Goal: Communication & Community: Answer question/provide support

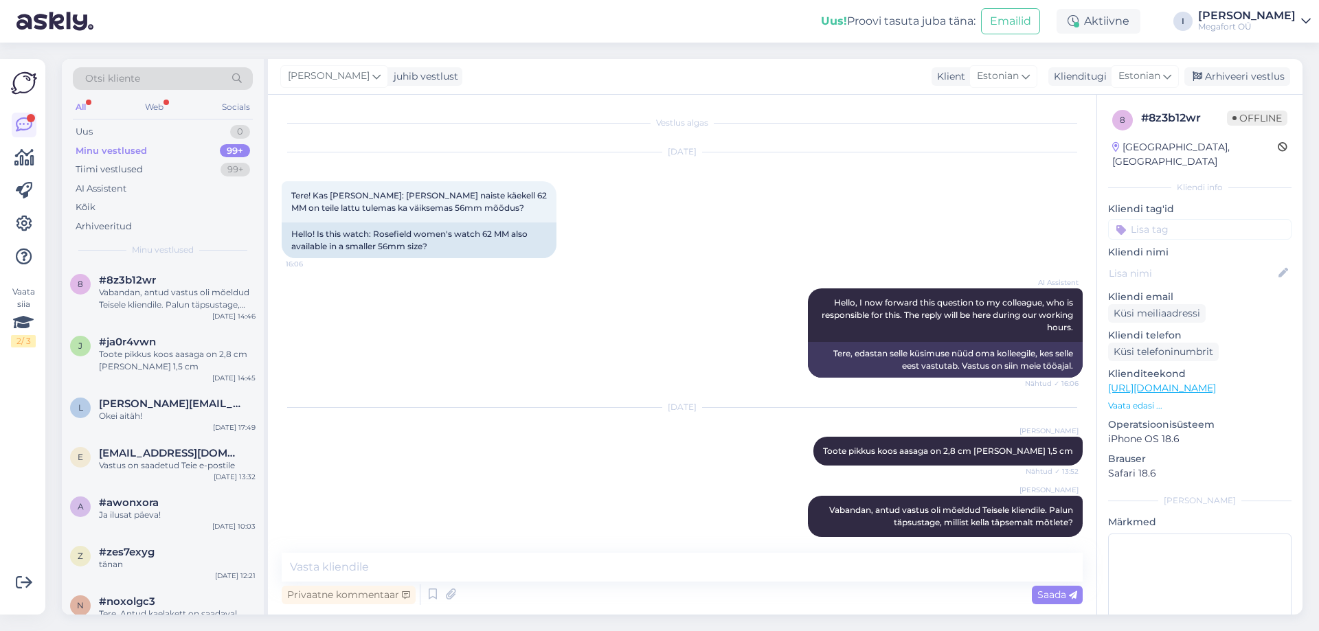
scroll to position [12, 0]
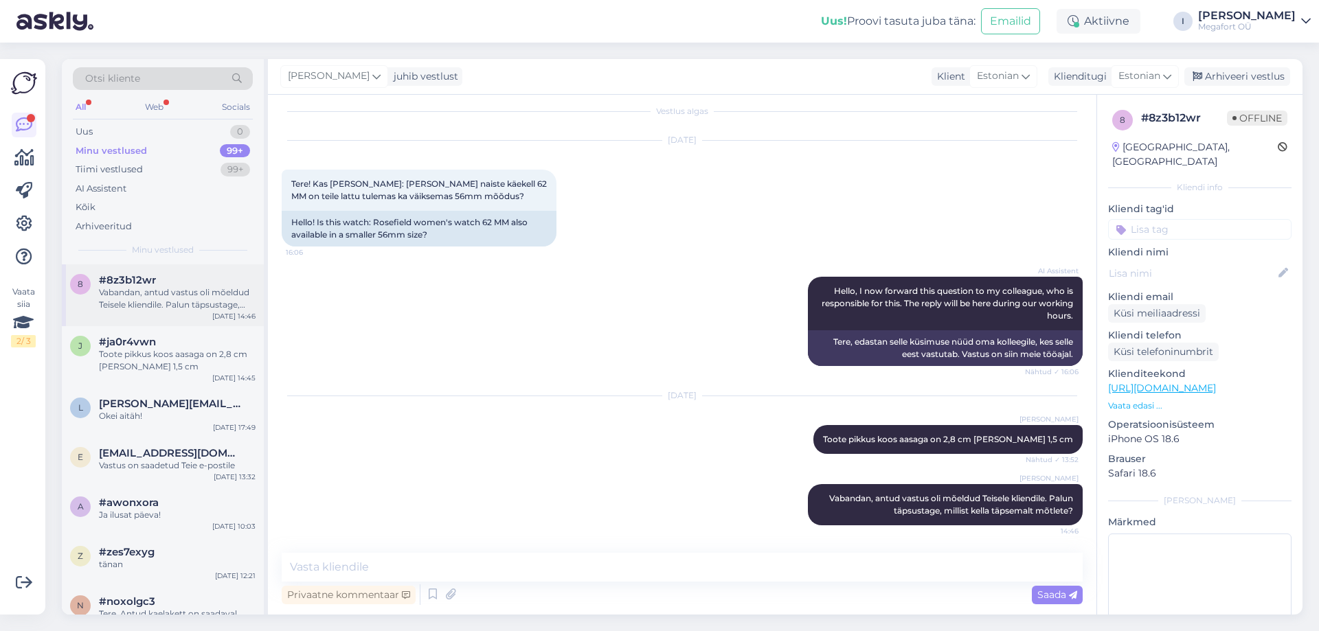
click at [165, 298] on div "Vabandan, antud vastus oli mõeldud Teisele kliendile. Palun täpsustage, millist…" at bounding box center [177, 299] width 157 height 25
click at [165, 346] on div "#ja0r4vwn 1" at bounding box center [177, 342] width 157 height 12
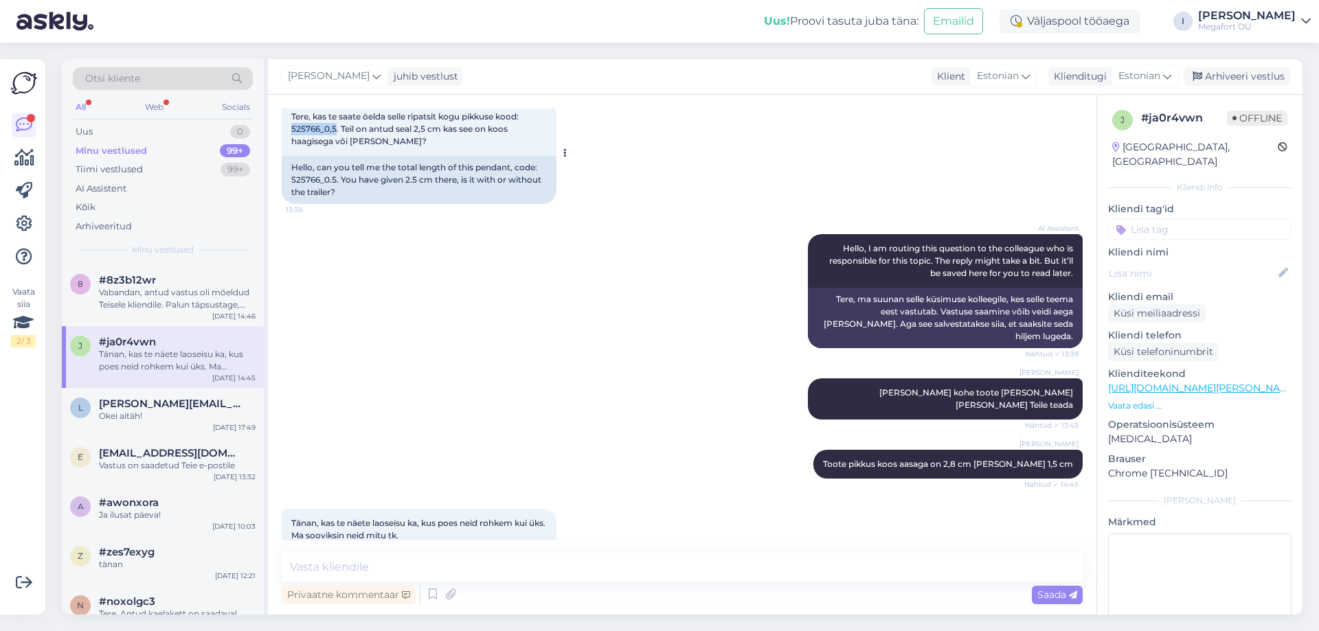
drag, startPoint x: 291, startPoint y: 128, endPoint x: 337, endPoint y: 135, distance: 45.9
click at [337, 135] on div "Tere, kas te saate öelda selle ripatsit kogu pikkuse kood: 525766_0,5. Teil on …" at bounding box center [419, 129] width 275 height 54
copy span "525766_0,5"
click at [383, 566] on textarea at bounding box center [682, 567] width 801 height 29
type textarea "Mis linna poed Teile sobivad?"
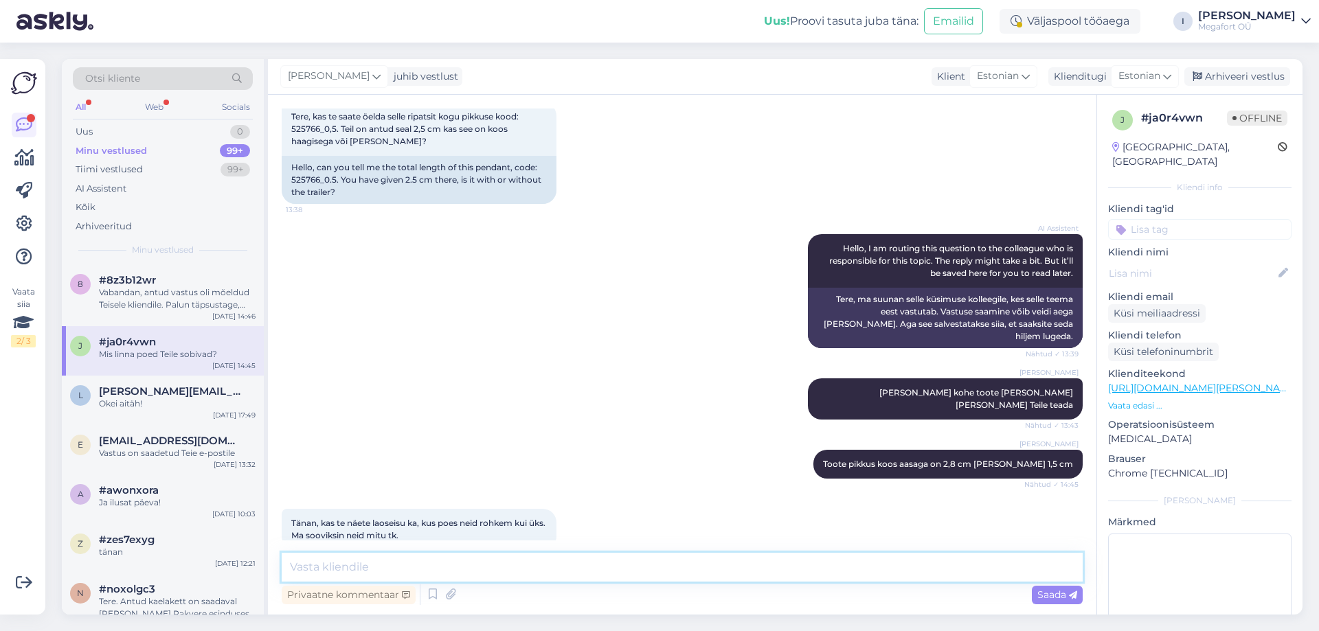
scroll to position [138, 0]
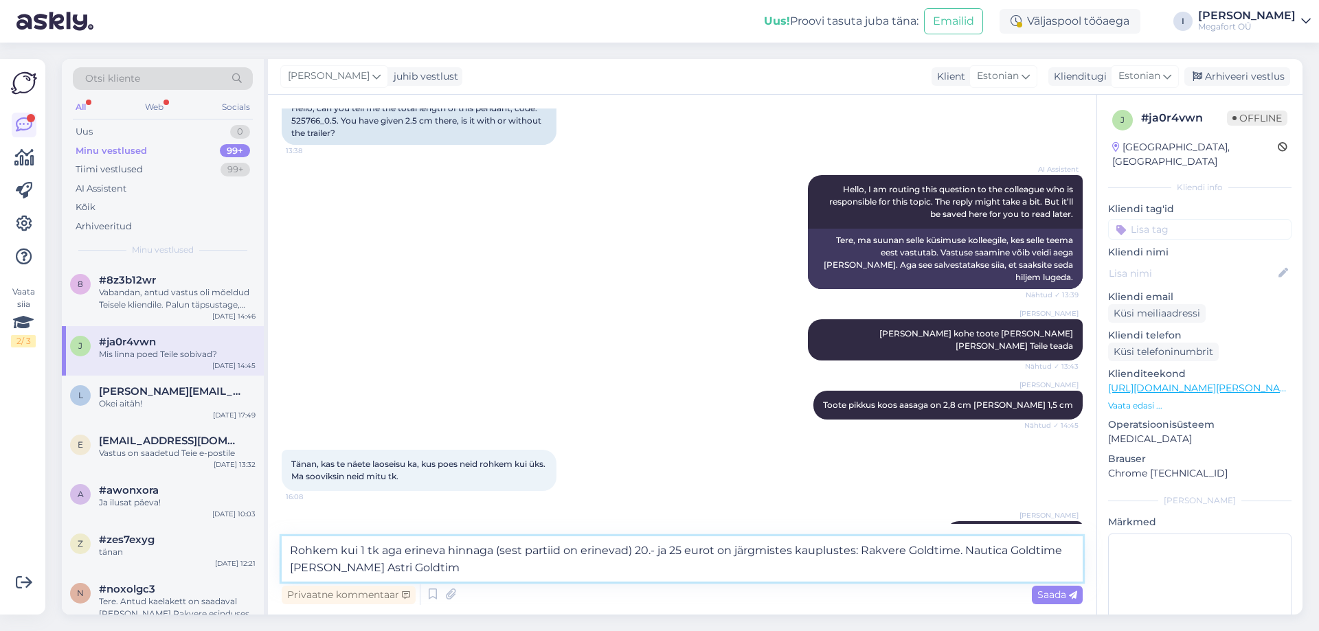
type textarea "Rohkem kui 1 tk aga erineva hinnaga (sest partiid on erinevad) 20.- ja 25 eurot…"
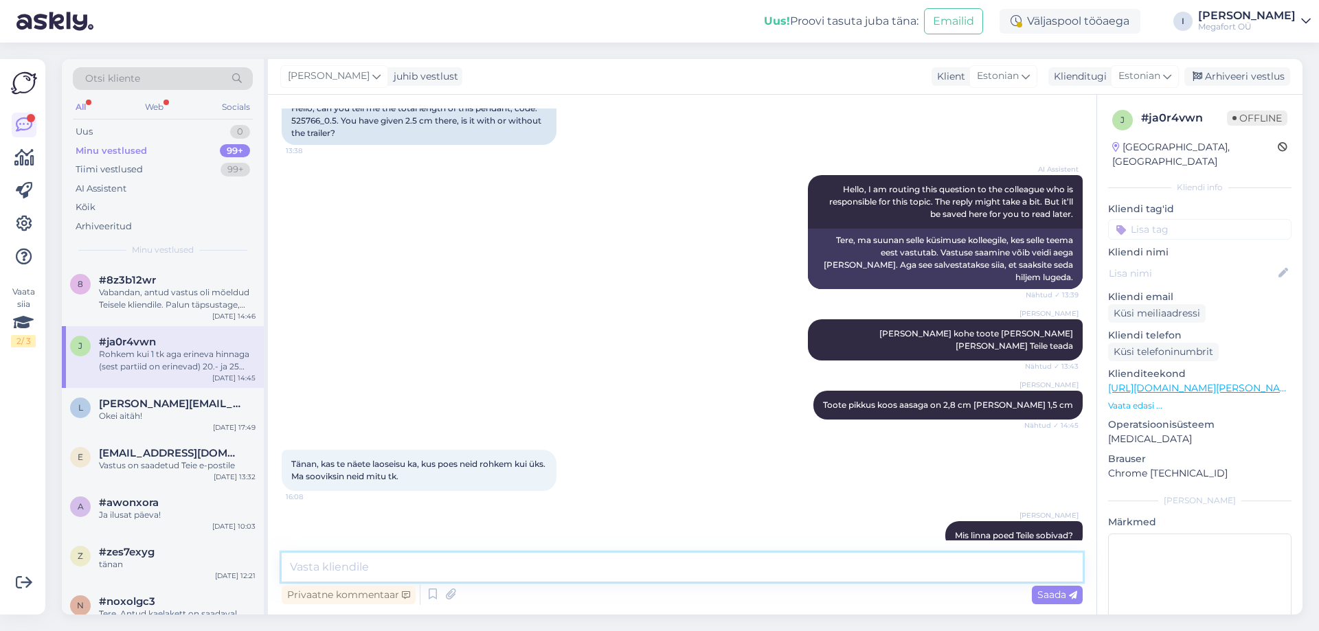
scroll to position [222, 0]
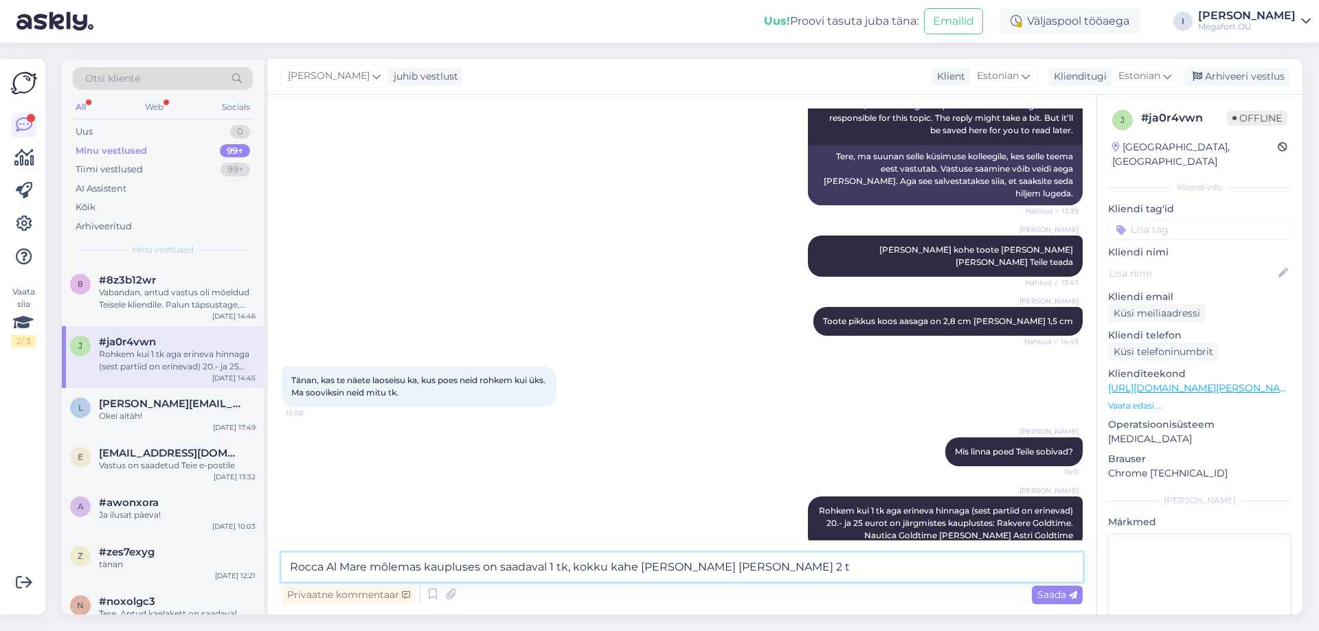
type textarea "Rocca Al Mare mõlemas kaupluses on saadaval 1 tk, kokku kahe [PERSON_NAME] [PER…"
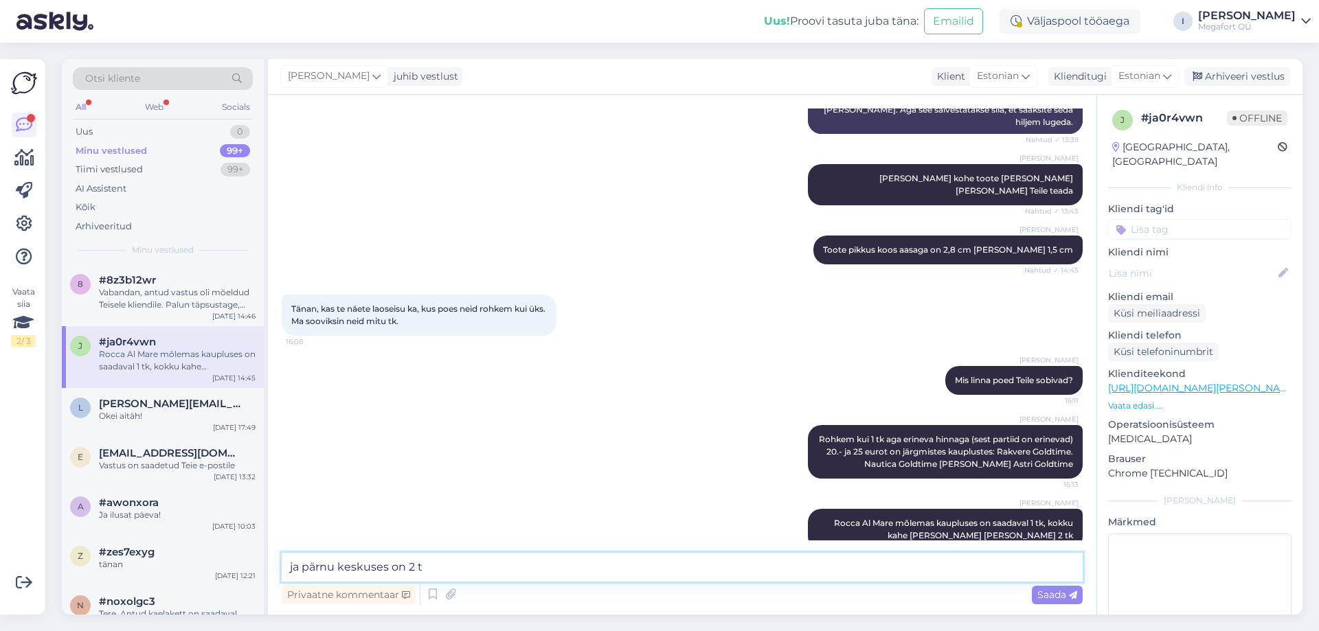
type textarea "ja pärnu keskuses on 2 tk"
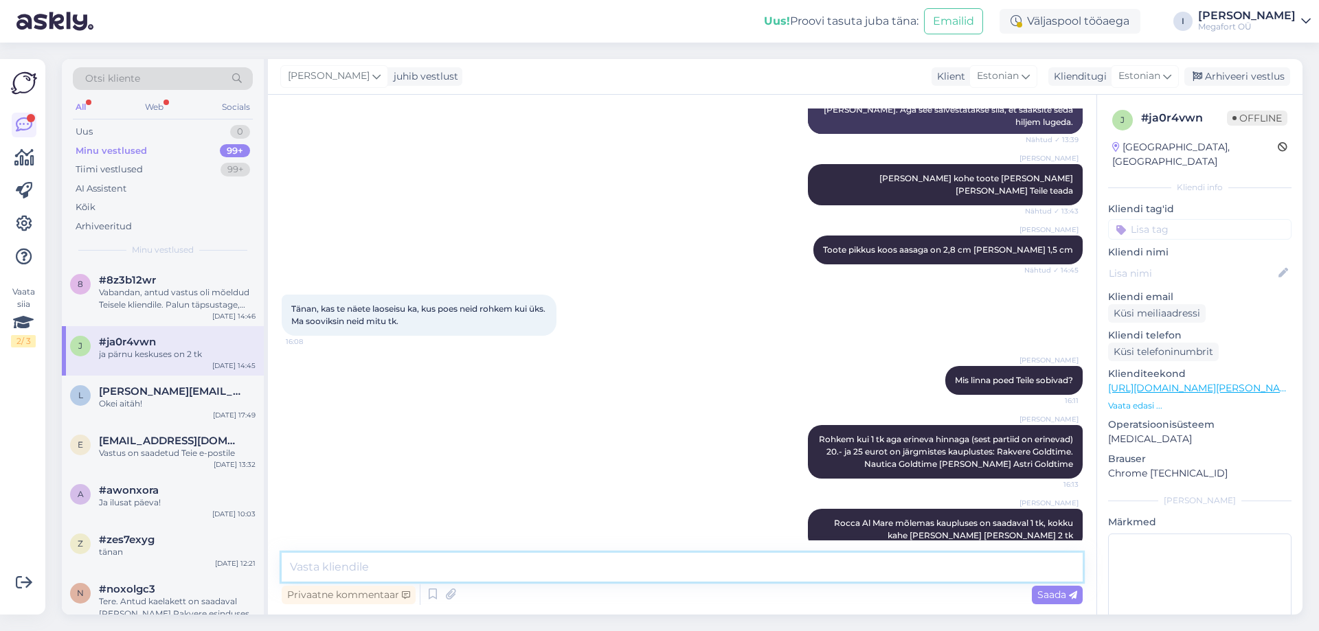
scroll to position [353, 0]
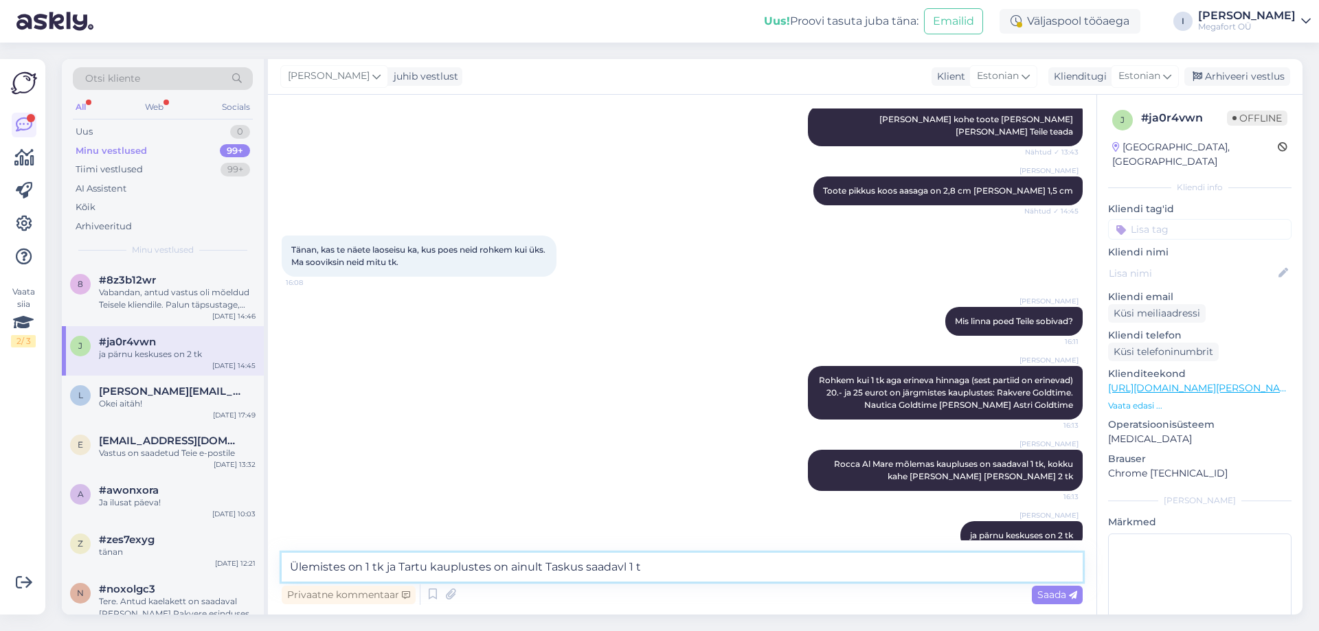
type textarea "Ülemistes on 1 tk ja Tartu kauplustes on ainult Taskus saadavl 1 tk"
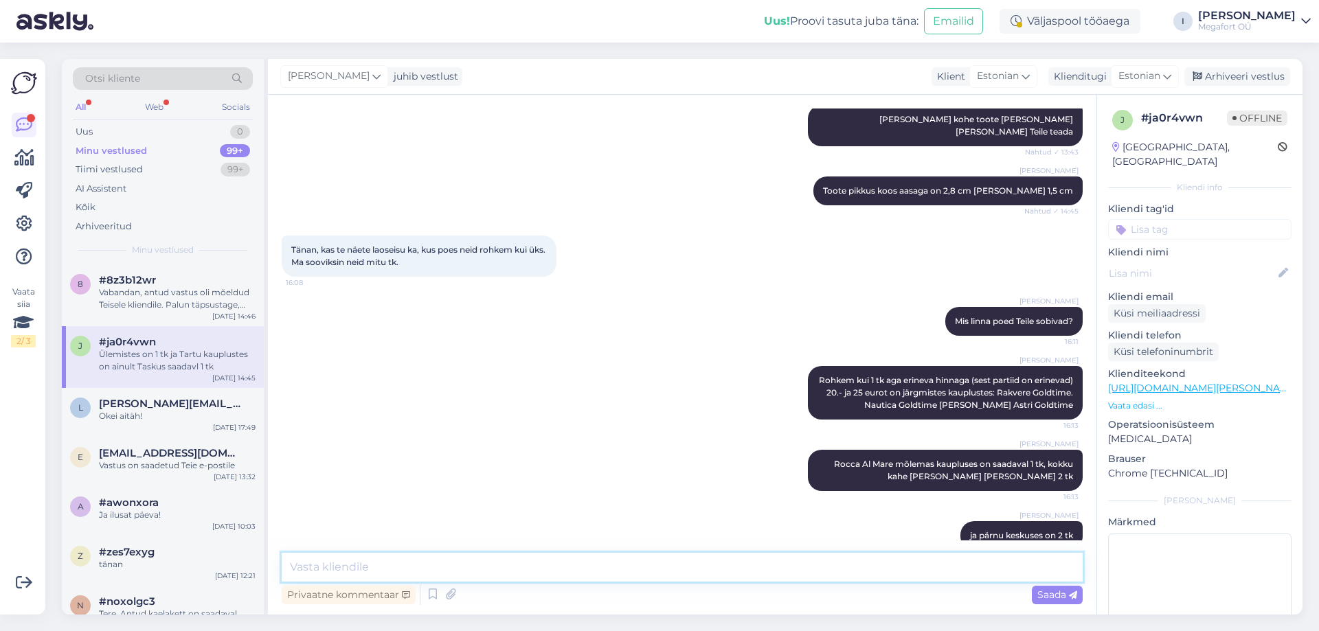
scroll to position [424, 0]
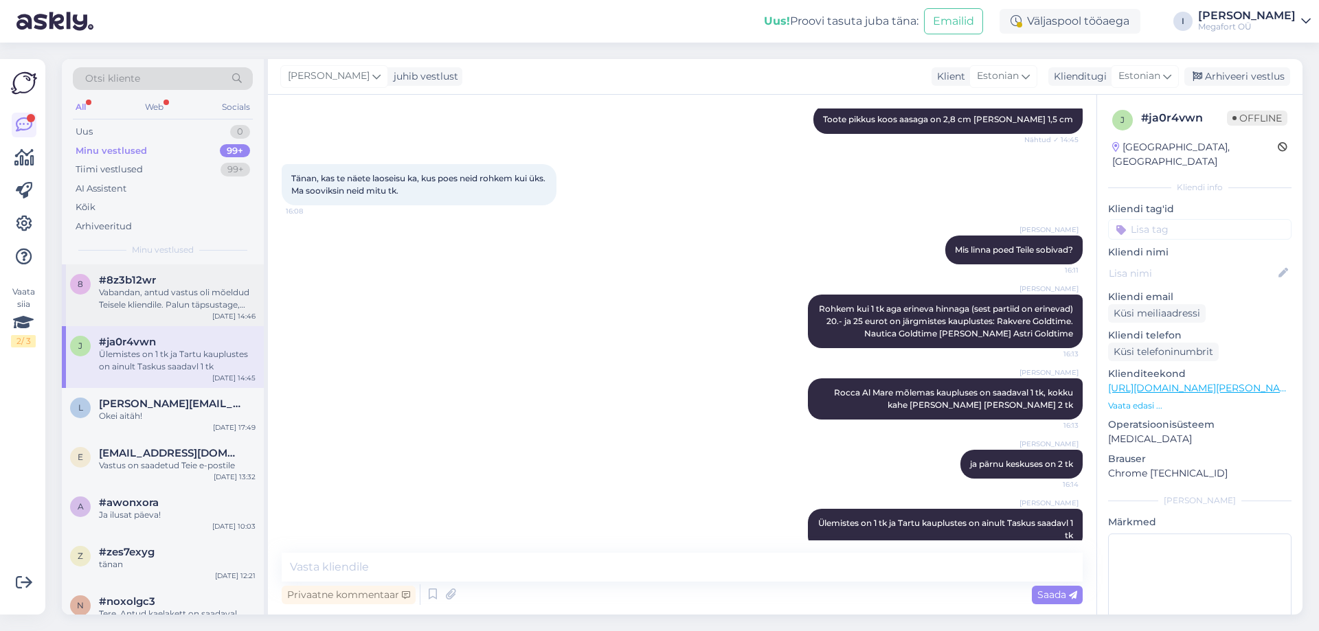
click at [161, 309] on div "Vabandan, antud vastus oli mõeldud Teisele kliendile. Palun täpsustage, millist…" at bounding box center [177, 299] width 157 height 25
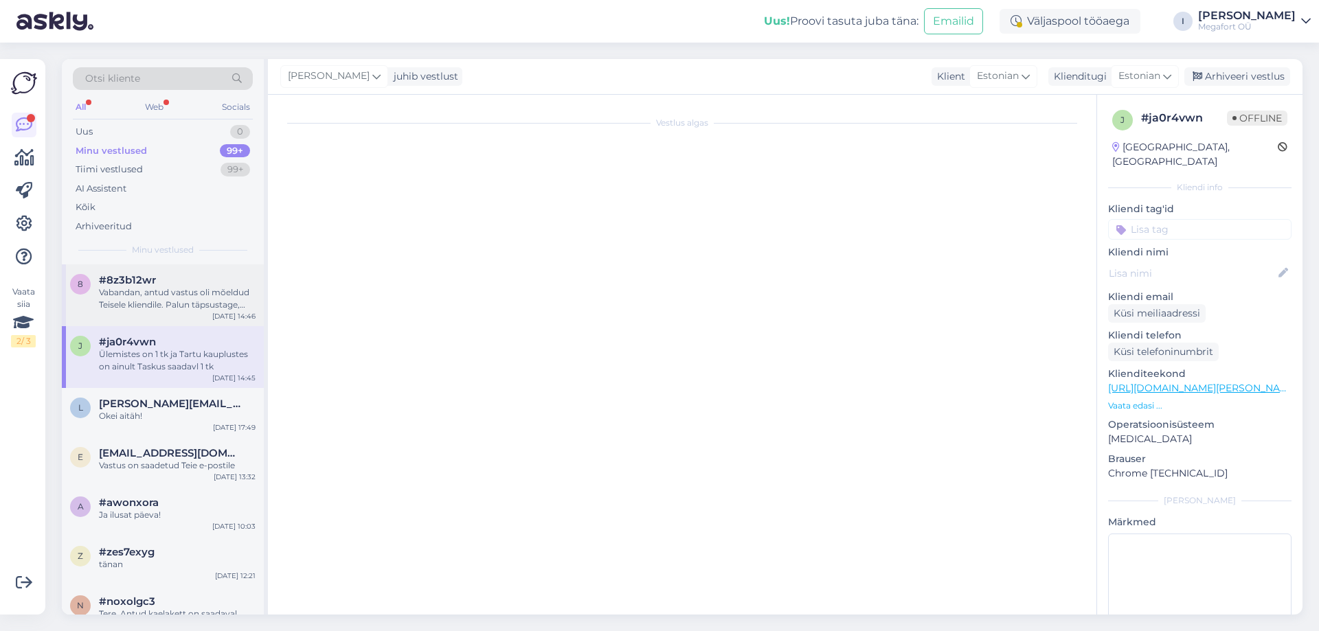
scroll to position [12, 0]
